Goal: Navigation & Orientation: Find specific page/section

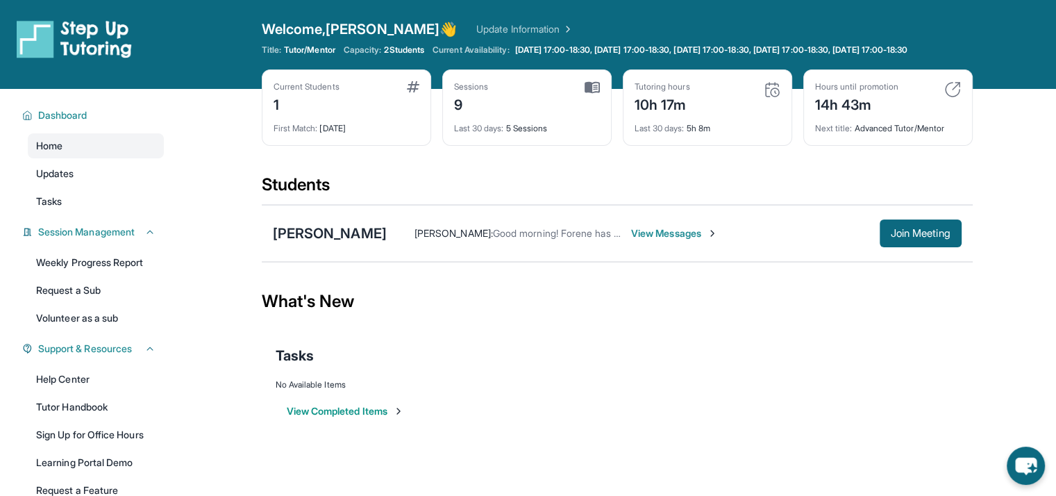
click at [650, 115] on div "10h 17m" at bounding box center [663, 103] width 56 height 22
drag, startPoint x: 661, startPoint y: 120, endPoint x: 650, endPoint y: 119, distance: 11.1
click at [650, 115] on div "10h 17m" at bounding box center [663, 103] width 56 height 22
click at [769, 98] on img at bounding box center [772, 89] width 17 height 17
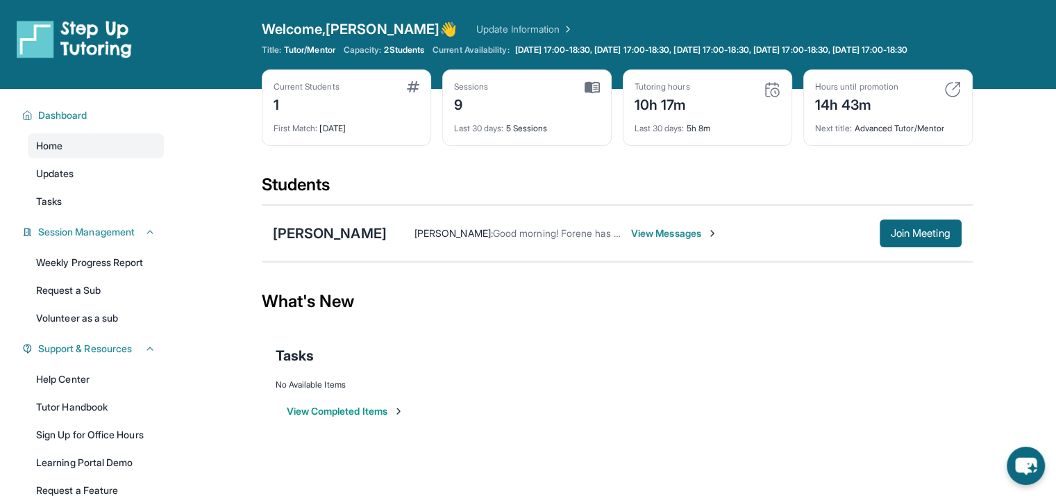
click at [868, 146] on div "Hours until promotion 14h 43m Next title : Advanced Tutor/Mentor" at bounding box center [887, 107] width 169 height 76
drag, startPoint x: 806, startPoint y: 114, endPoint x: 869, endPoint y: 115, distance: 62.5
click at [867, 115] on div "Hours until promotion 14h 43m Next title : Advanced Tutor/Mentor" at bounding box center [887, 107] width 169 height 76
click at [873, 115] on div "14h 43m" at bounding box center [856, 103] width 83 height 22
drag, startPoint x: 252, startPoint y: 47, endPoint x: 519, endPoint y: 52, distance: 267.4
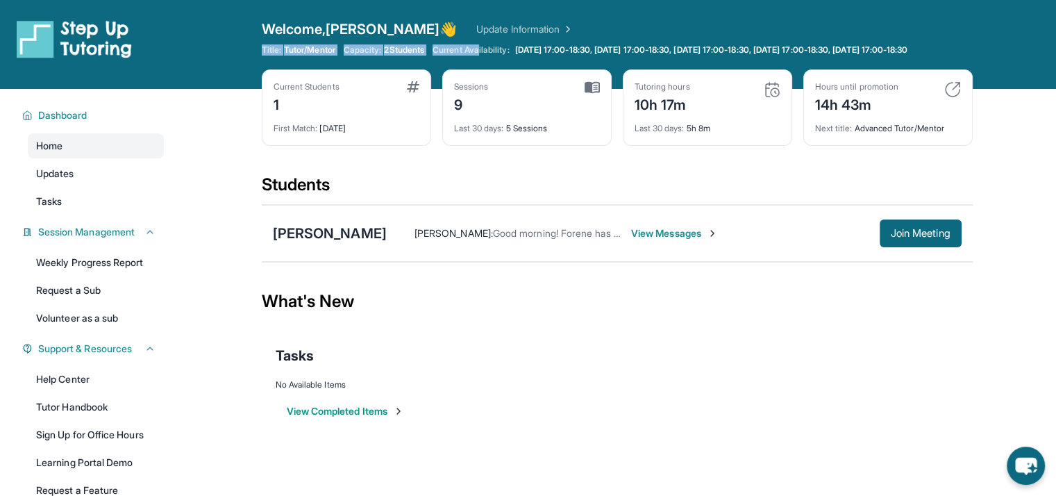
click at [506, 52] on div "Open sidebar Welcome, Daniel 👋 Update Information Title: Tutor/Mentor Capacity:…" at bounding box center [528, 44] width 1056 height 89
click at [525, 52] on link "[DATE] 17:00-18:30, [DATE] 17:00-18:30, [DATE] 17:00-18:30, [DATE] 17:00-18:30,…" at bounding box center [719, 49] width 415 height 11
click at [441, 233] on div "Daniel Karpoukhin : Good morning! Forene has a tutoring session today at 5. Tha…" at bounding box center [674, 233] width 575 height 28
